Goal: Information Seeking & Learning: Understand process/instructions

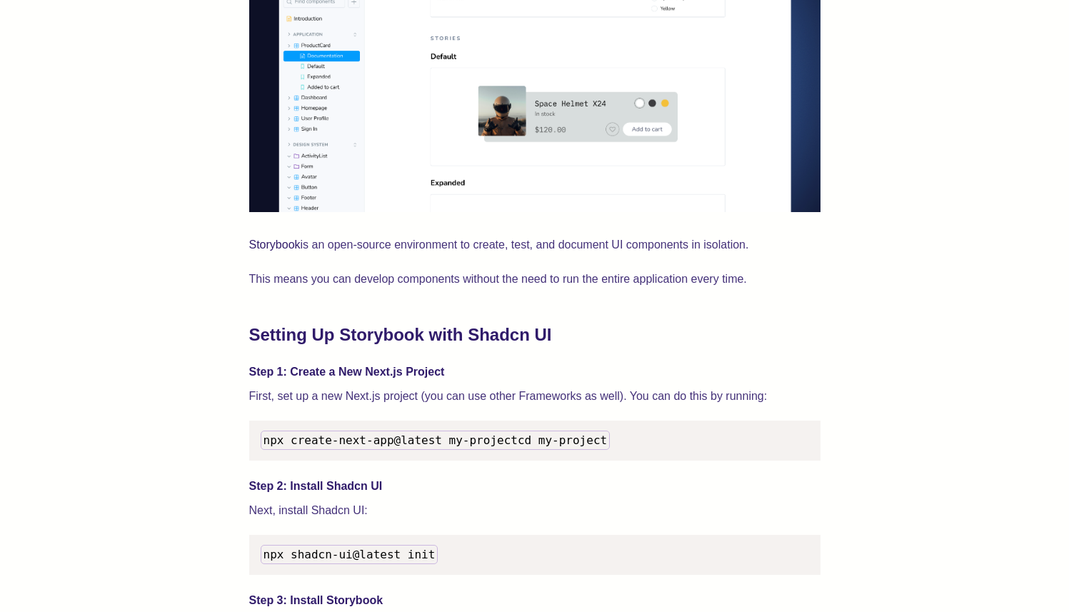
scroll to position [1141, 0]
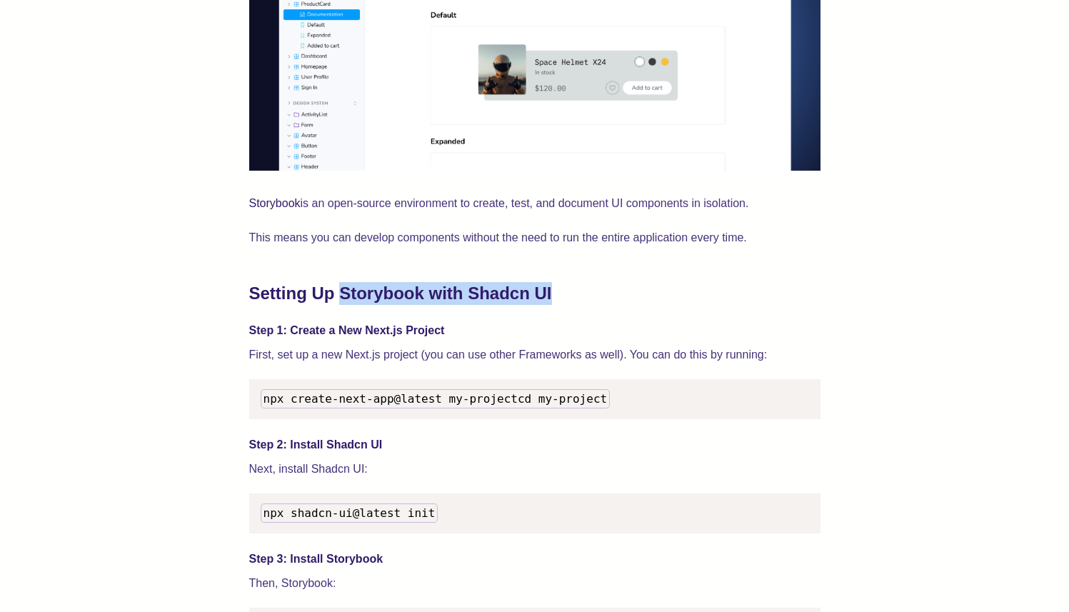
drag, startPoint x: 344, startPoint y: 299, endPoint x: 579, endPoint y: 301, distance: 234.3
click at [579, 301] on h2 "Setting Up Storybook with Shadcn UI" at bounding box center [534, 293] width 571 height 23
click at [578, 301] on h2 "Setting Up Storybook with Shadcn UI" at bounding box center [534, 293] width 571 height 23
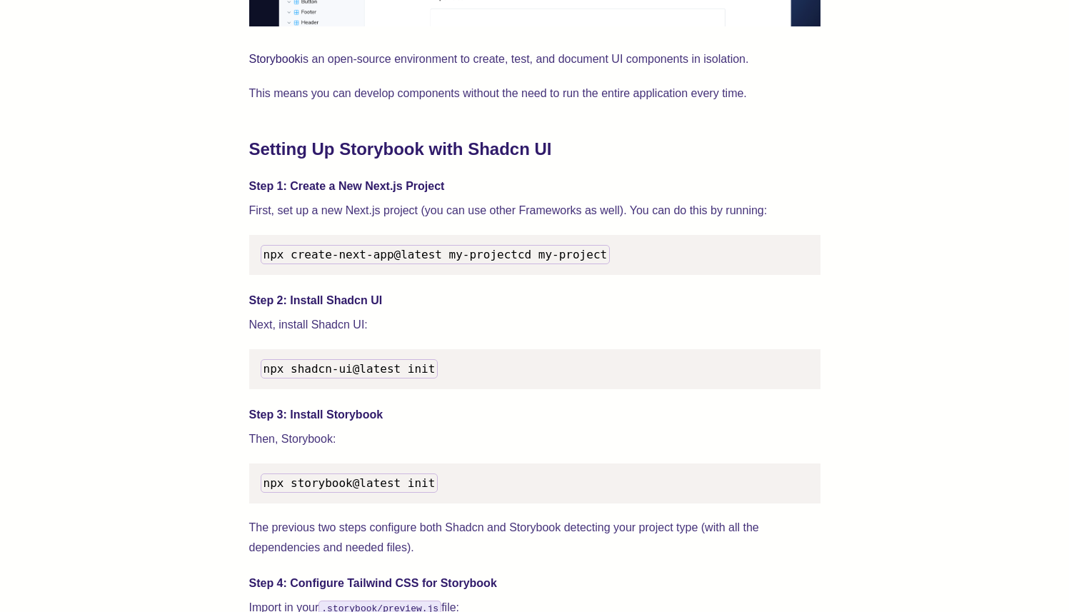
scroll to position [1474, 0]
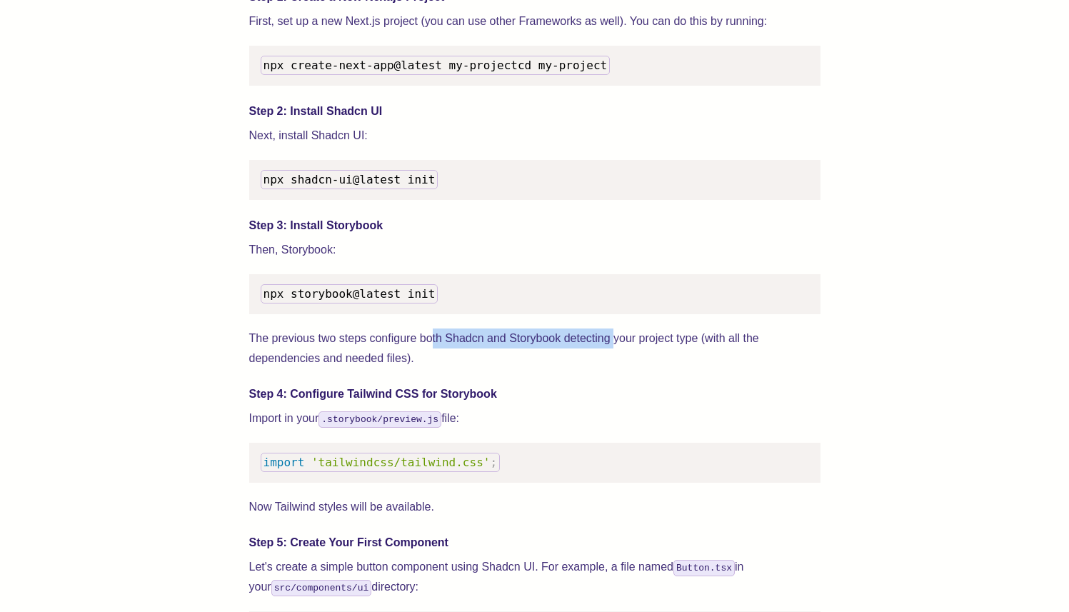
drag, startPoint x: 431, startPoint y: 353, endPoint x: 615, endPoint y: 348, distance: 183.6
click at [615, 348] on p "The previous two steps configure both Shadcn and Storybook detecting your proje…" at bounding box center [534, 349] width 571 height 40
click at [616, 348] on p "The previous two steps configure both Shadcn and Storybook detecting your proje…" at bounding box center [534, 349] width 571 height 40
drag, startPoint x: 606, startPoint y: 369, endPoint x: 492, endPoint y: 373, distance: 113.6
click at [492, 369] on p "The previous two steps configure both Shadcn and Storybook detecting your proje…" at bounding box center [534, 349] width 571 height 40
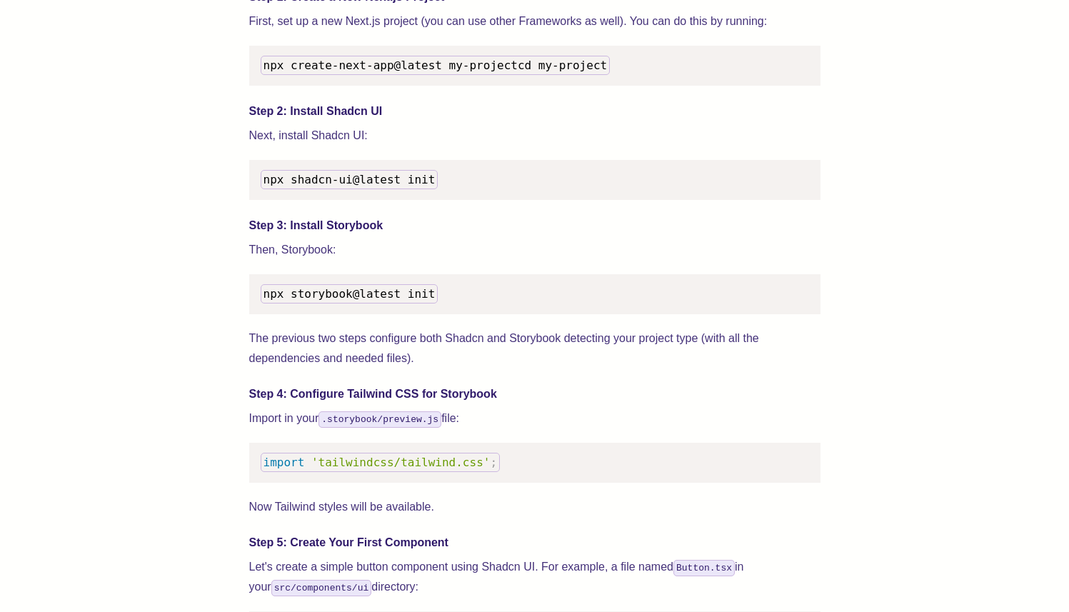
click at [492, 369] on p "The previous two steps configure both Shadcn and Storybook detecting your proje…" at bounding box center [534, 349] width 571 height 40
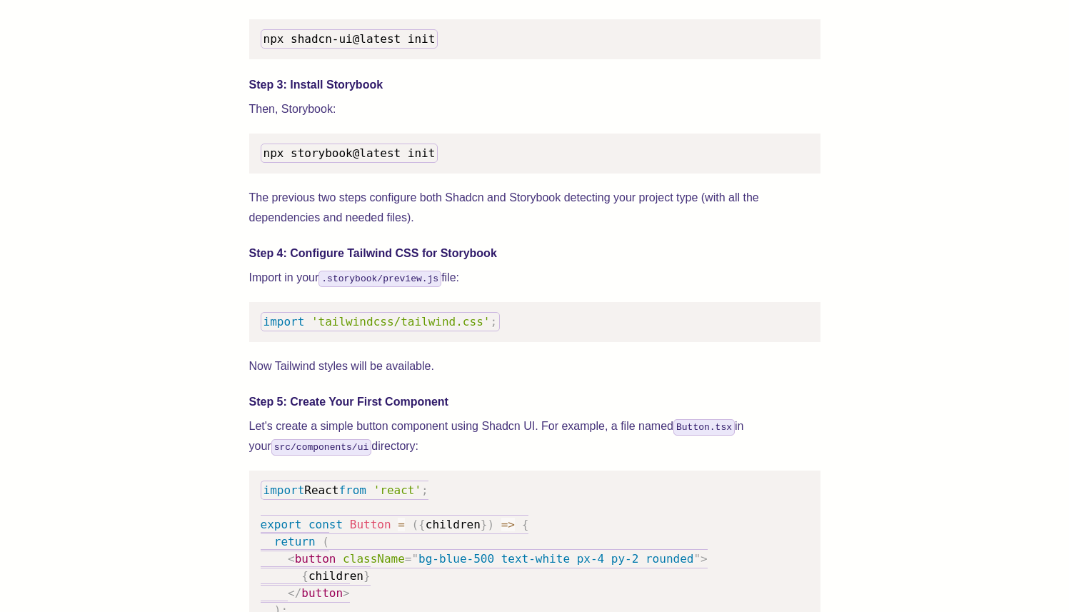
scroll to position [1638, 0]
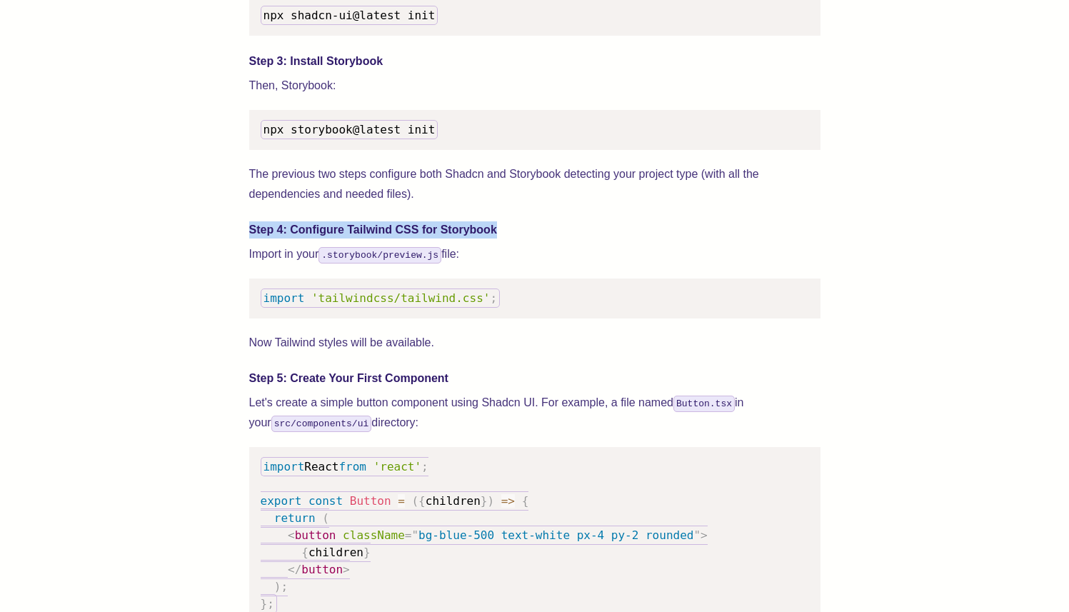
drag, startPoint x: 511, startPoint y: 254, endPoint x: 249, endPoint y: 251, distance: 262.1
click at [249, 239] on h4 "Step 4: Configure Tailwind CSS for Storybook" at bounding box center [534, 229] width 571 height 17
drag, startPoint x: 324, startPoint y: 274, endPoint x: 601, endPoint y: 277, distance: 277.1
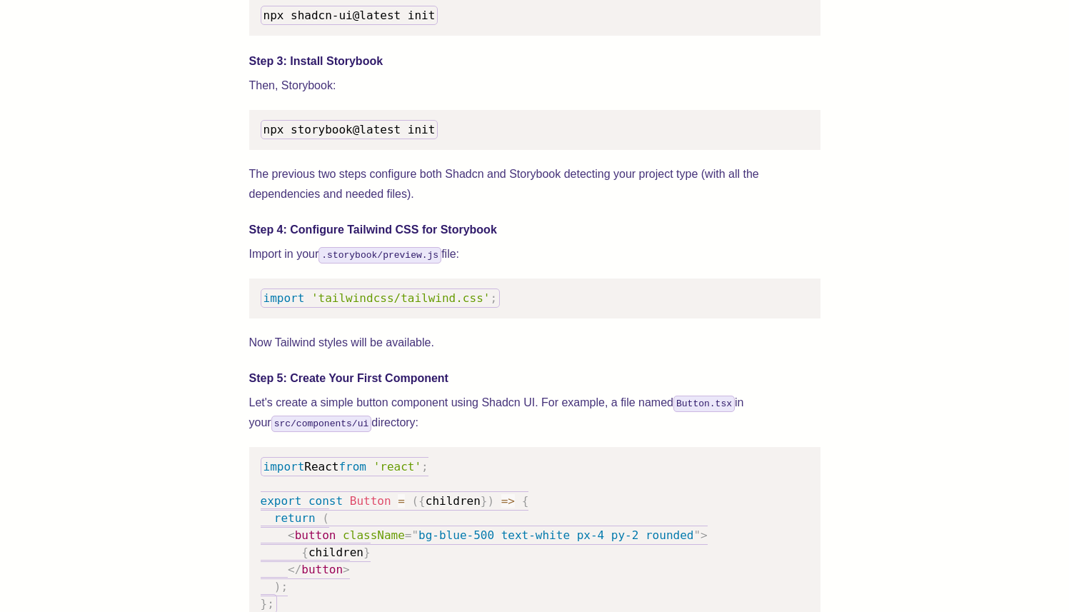
click at [601, 264] on p "Import in your .storybook/preview.js file:" at bounding box center [534, 254] width 571 height 20
drag, startPoint x: 526, startPoint y: 316, endPoint x: 257, endPoint y: 314, distance: 268.6
click at [257, 314] on pre "import 'tailwindcss/tailwind.css' ;" at bounding box center [534, 299] width 571 height 40
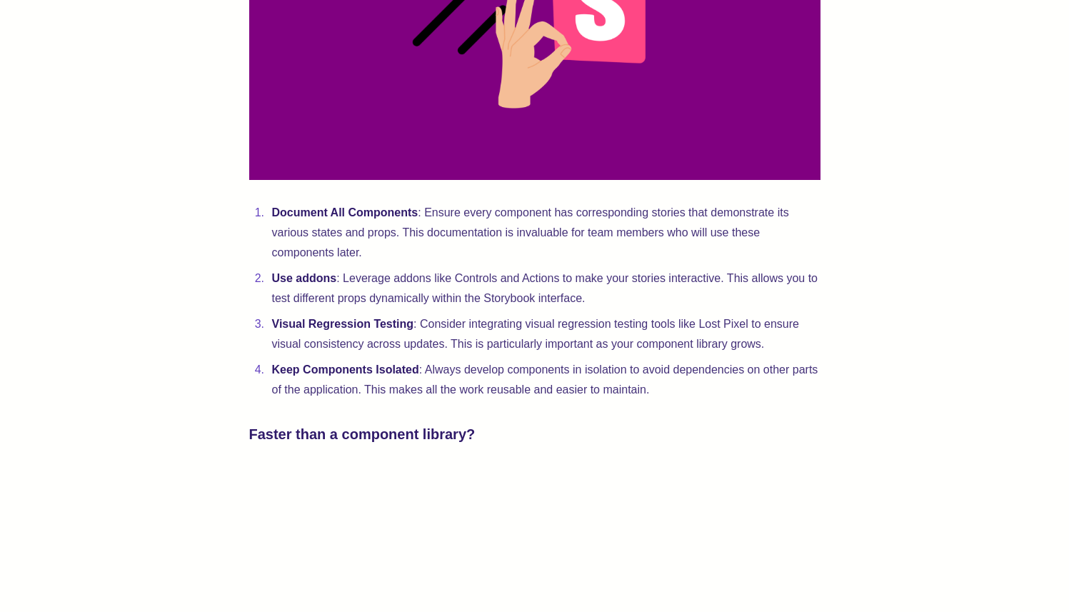
scroll to position [3049, 0]
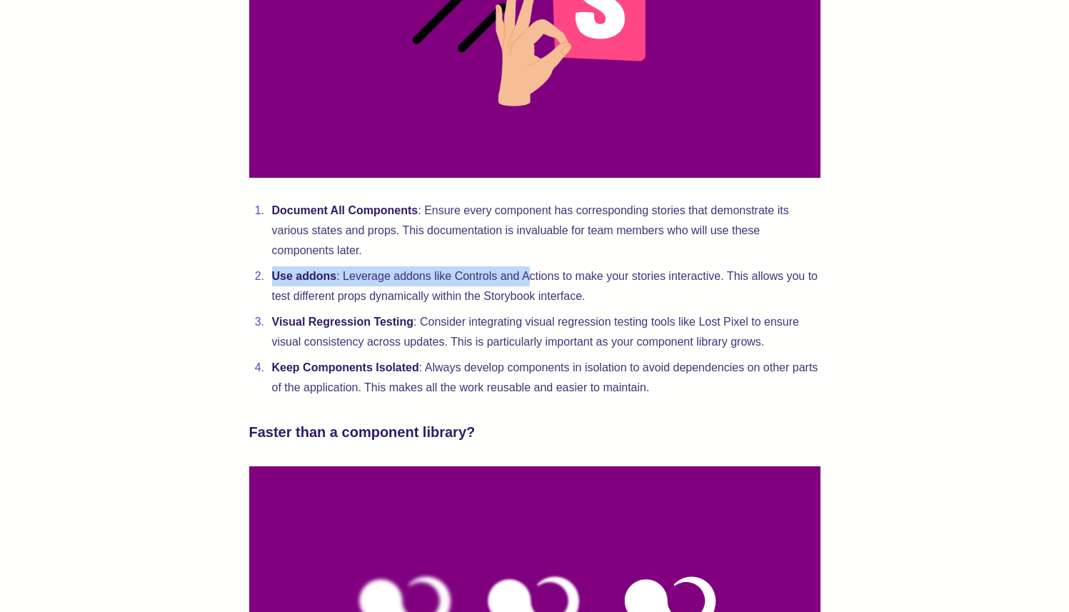
drag, startPoint x: 269, startPoint y: 311, endPoint x: 526, endPoint y: 310, distance: 257.1
click at [526, 306] on li "Use addons : Leverage addons like Controls and Actions to make your stories int…" at bounding box center [544, 286] width 553 height 40
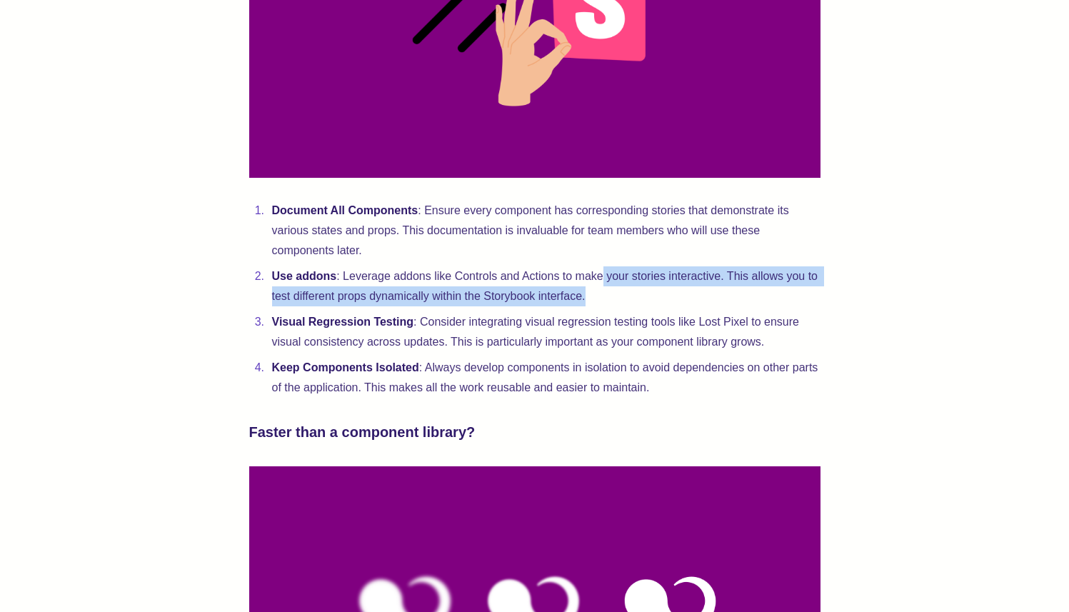
drag, startPoint x: 663, startPoint y: 314, endPoint x: 758, endPoint y: 334, distance: 96.4
click at [758, 306] on li "Use addons : Leverage addons like Controls and Actions to make your stories int…" at bounding box center [544, 286] width 553 height 40
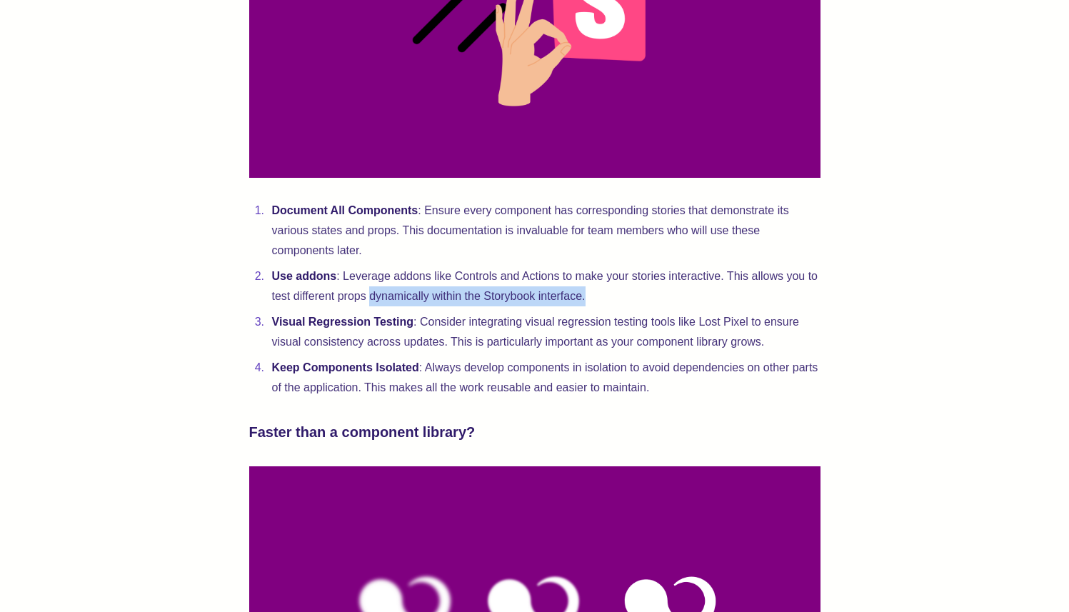
drag, startPoint x: 723, startPoint y: 337, endPoint x: 370, endPoint y: 329, distance: 352.9
click at [370, 306] on li "Use addons : Leverage addons like Controls and Actions to make your stories int…" at bounding box center [544, 286] width 553 height 40
click at [369, 306] on li "Use addons : Leverage addons like Controls and Actions to make your stories int…" at bounding box center [544, 286] width 553 height 40
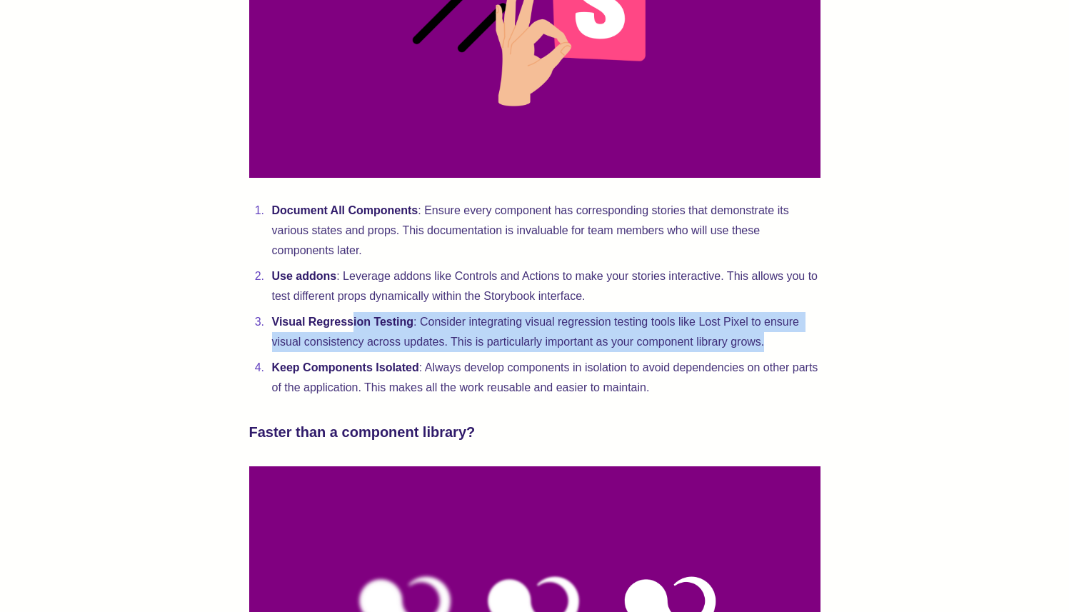
drag, startPoint x: 367, startPoint y: 359, endPoint x: 797, endPoint y: 383, distance: 430.6
click at [797, 352] on li "Visual Regression Testing : Consider integrating visual regression testing tool…" at bounding box center [544, 332] width 553 height 40
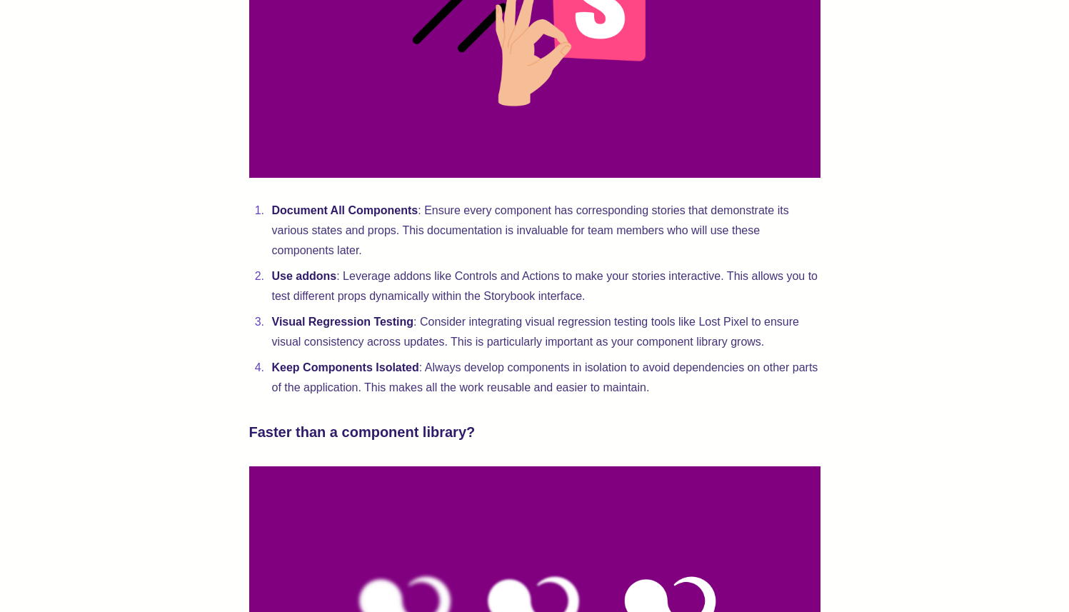
drag, startPoint x: 797, startPoint y: 382, endPoint x: 652, endPoint y: 383, distance: 145.0
click at [797, 352] on li "Visual Regression Testing : Consider integrating visual regression testing tool…" at bounding box center [544, 332] width 553 height 40
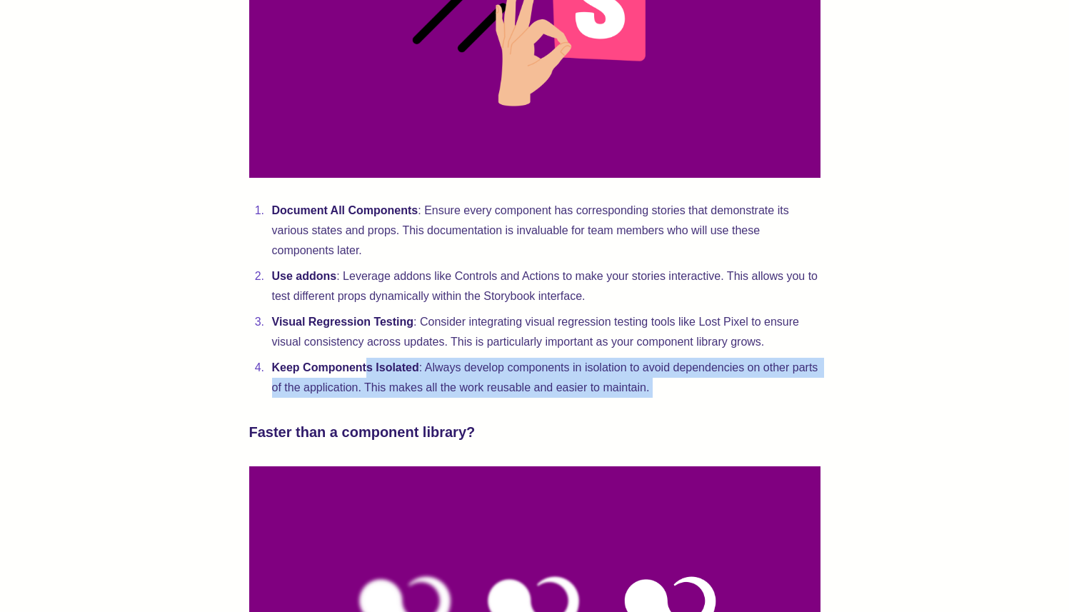
drag, startPoint x: 380, startPoint y: 405, endPoint x: 657, endPoint y: 435, distance: 278.7
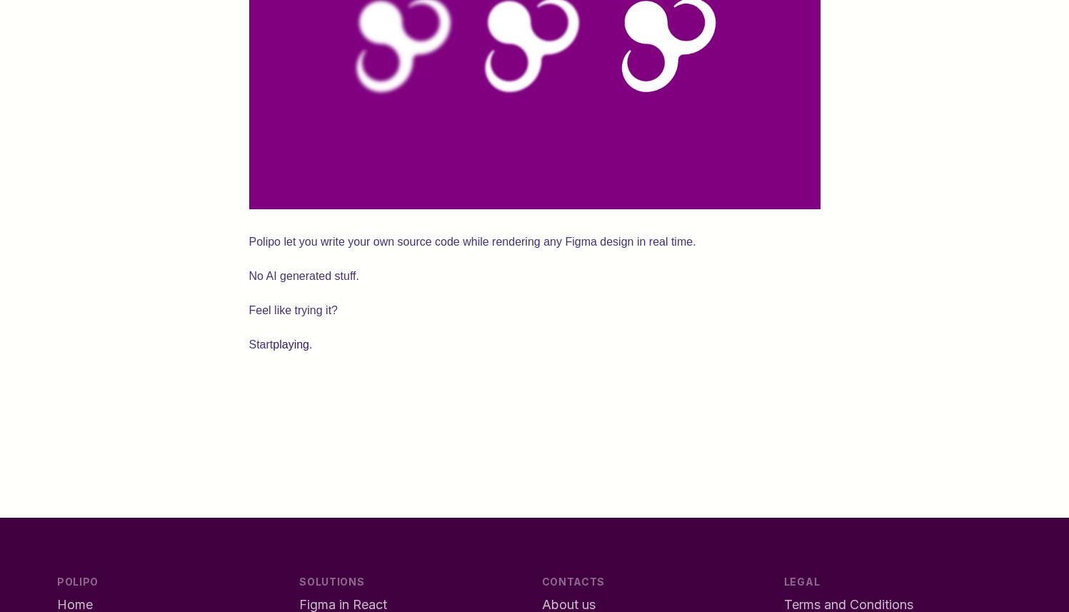
scroll to position [3634, 0]
